Goal: Information Seeking & Learning: Check status

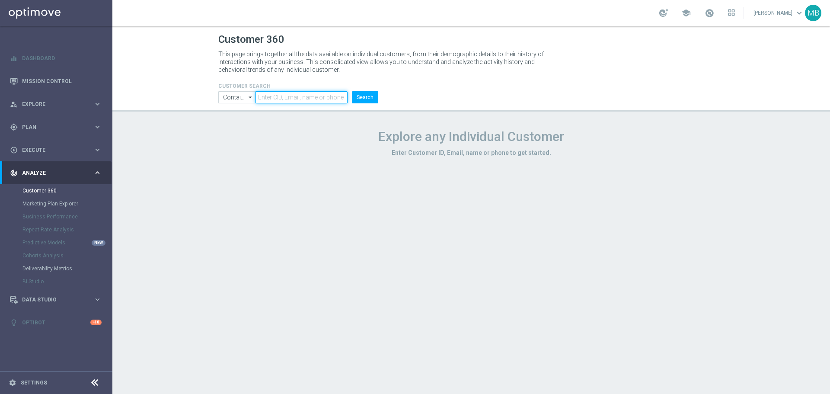
click at [284, 100] on input "text" at bounding box center [302, 97] width 92 height 12
paste input "1386259"
type input "1386259"
click at [373, 97] on button "Search" at bounding box center [365, 97] width 26 height 12
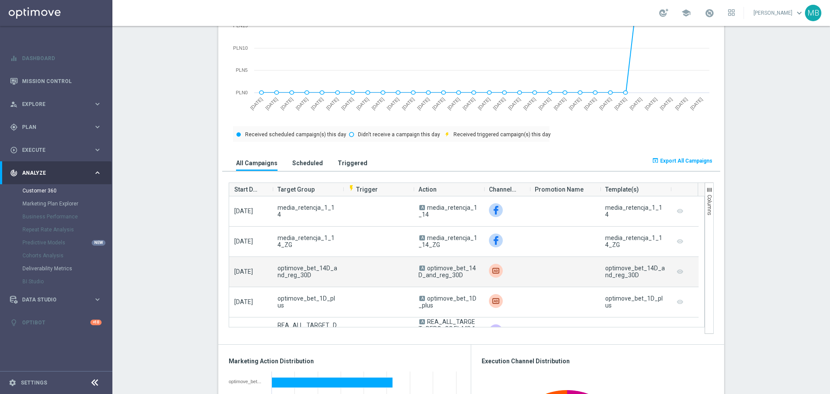
scroll to position [414, 0]
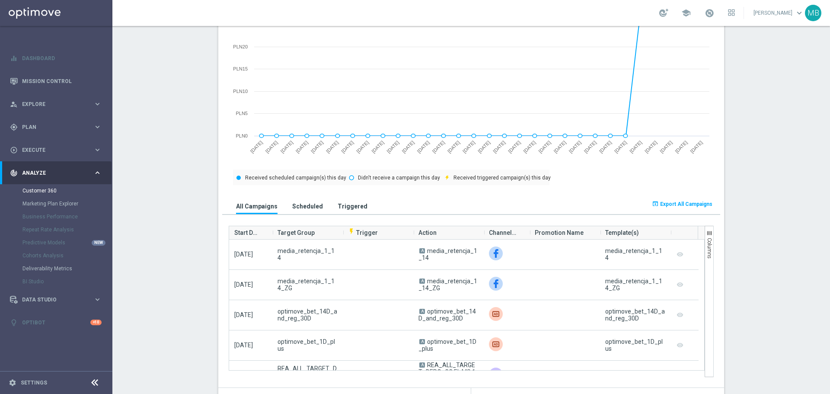
click at [354, 211] on button "Triggered" at bounding box center [353, 206] width 34 height 16
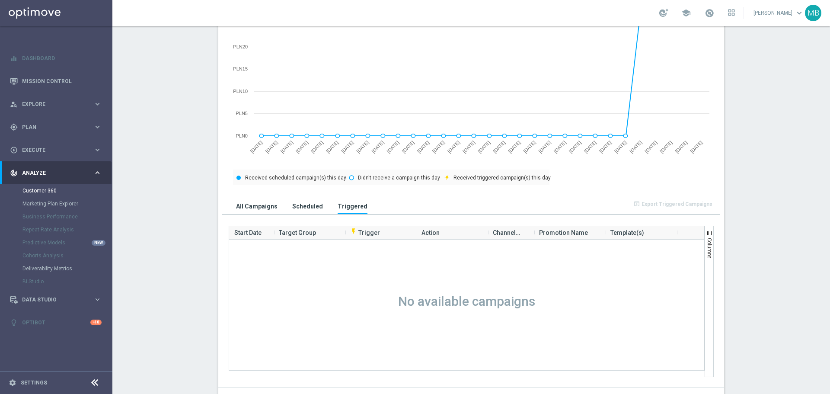
click at [262, 201] on button "All Campaigns" at bounding box center [257, 206] width 46 height 16
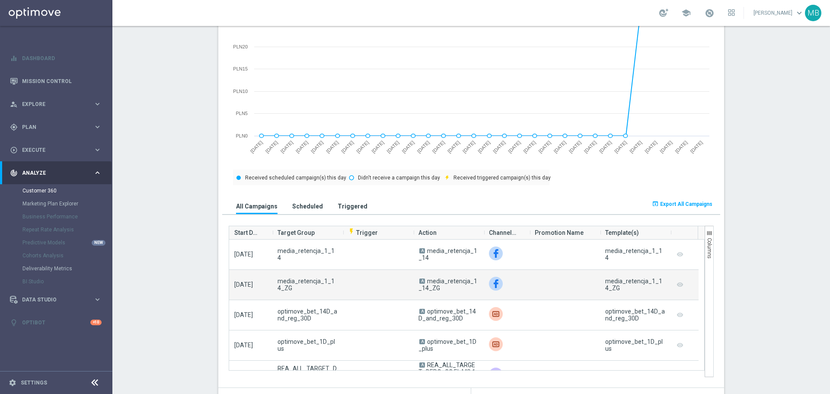
scroll to position [86, 0]
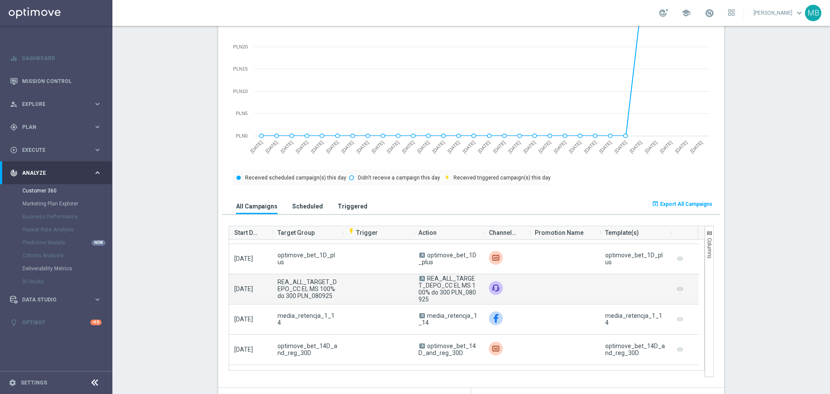
drag, startPoint x: 424, startPoint y: 277, endPoint x: 432, endPoint y: 298, distance: 22.9
click at [432, 298] on span "A REA_ALL_TARGET_DEPO_CC EL MS 100% do 300 PLN_080925" at bounding box center [449, 289] width 60 height 28
copy span "REA_ALL_TARGET_DEPO_CC EL MS 100% do 300 PLN_080925"
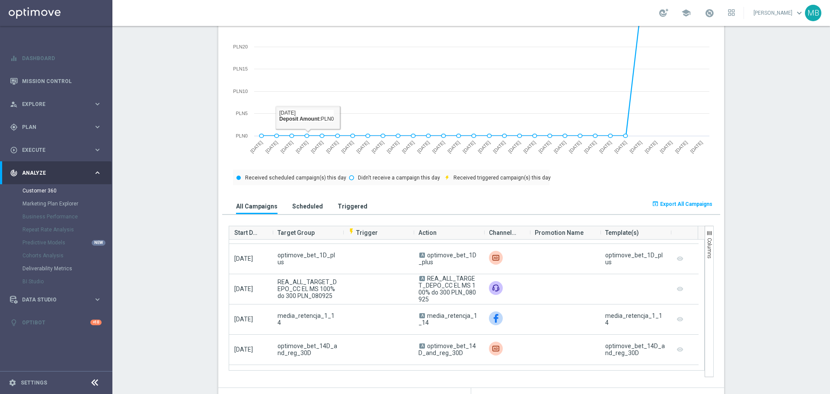
drag, startPoint x: 202, startPoint y: 156, endPoint x: 175, endPoint y: 16, distance: 142.7
click at [203, 154] on section "AVG NGR L24WA: PLN45 more_vert CONSENT STATUS View Consent History FIRST DEPOSI…" at bounding box center [471, 395] width 718 height 1369
